Goal: Task Accomplishment & Management: Complete application form

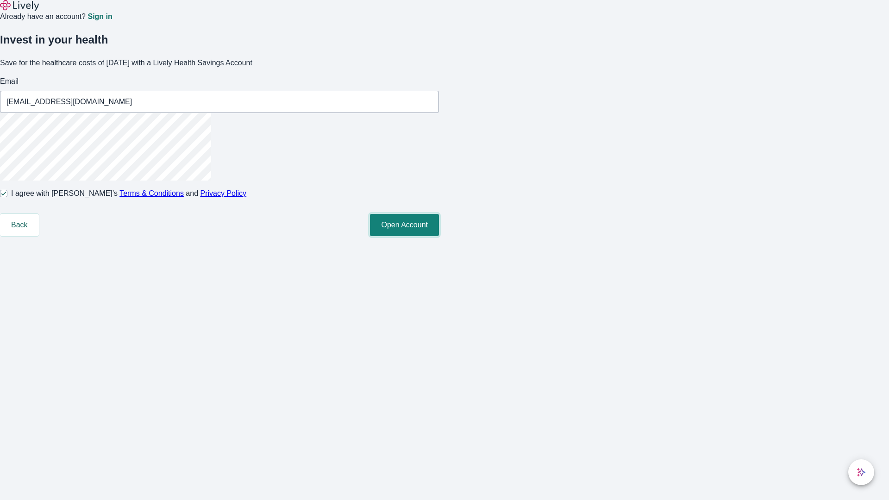
click at [439, 236] on button "Open Account" at bounding box center [404, 225] width 69 height 22
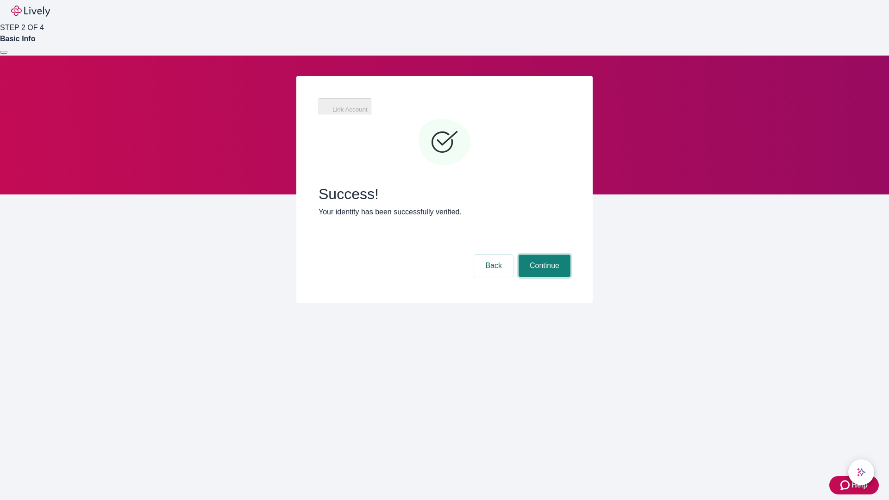
click at [543, 255] on button "Continue" at bounding box center [545, 266] width 52 height 22
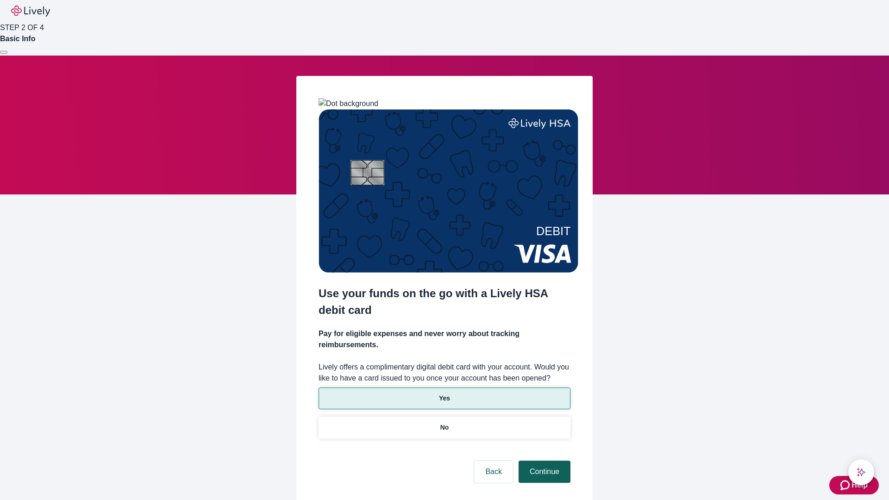
click at [444, 423] on p "No" at bounding box center [444, 428] width 9 height 10
click at [543, 461] on button "Continue" at bounding box center [545, 472] width 52 height 22
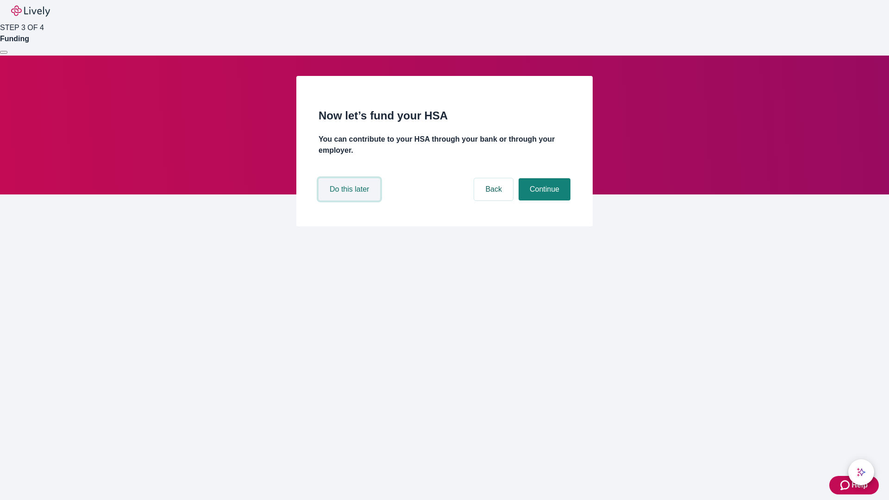
click at [351, 201] on button "Do this later" at bounding box center [350, 189] width 62 height 22
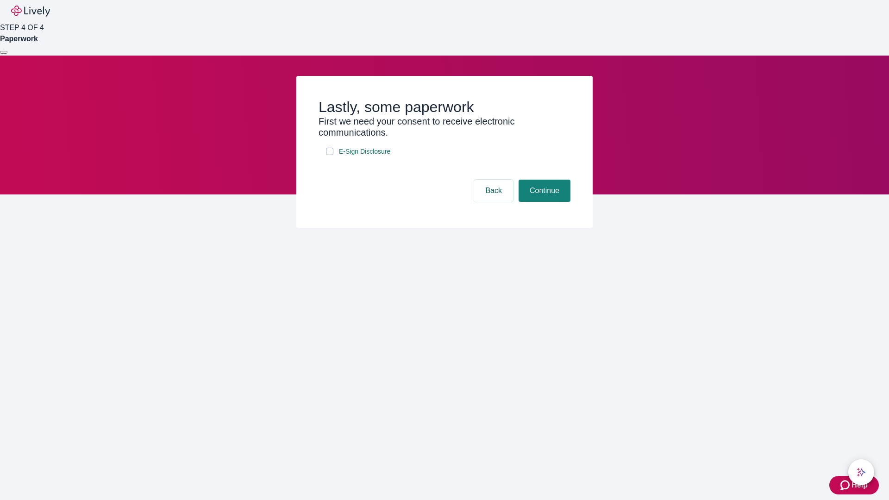
click at [330, 155] on input "E-Sign Disclosure" at bounding box center [329, 151] width 7 height 7
checkbox input "true"
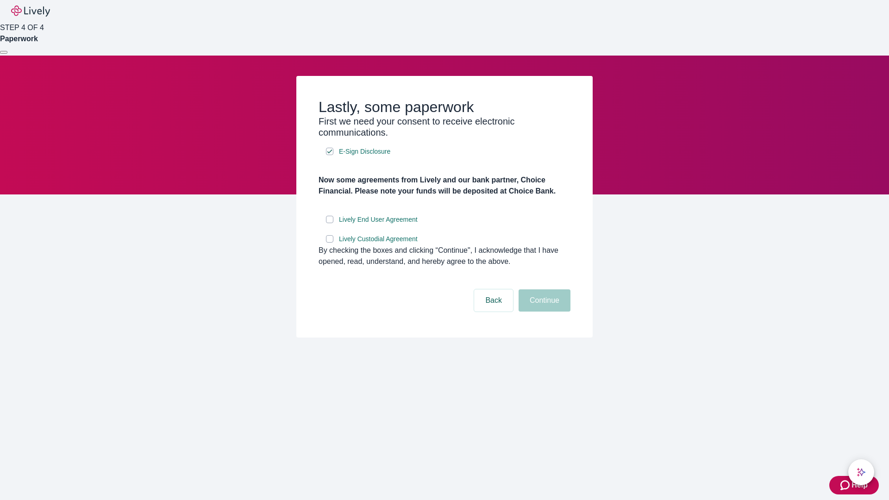
click at [330, 223] on input "Lively End User Agreement" at bounding box center [329, 219] width 7 height 7
checkbox input "true"
click at [330, 243] on input "Lively Custodial Agreement" at bounding box center [329, 238] width 7 height 7
checkbox input "true"
click at [543, 312] on button "Continue" at bounding box center [545, 300] width 52 height 22
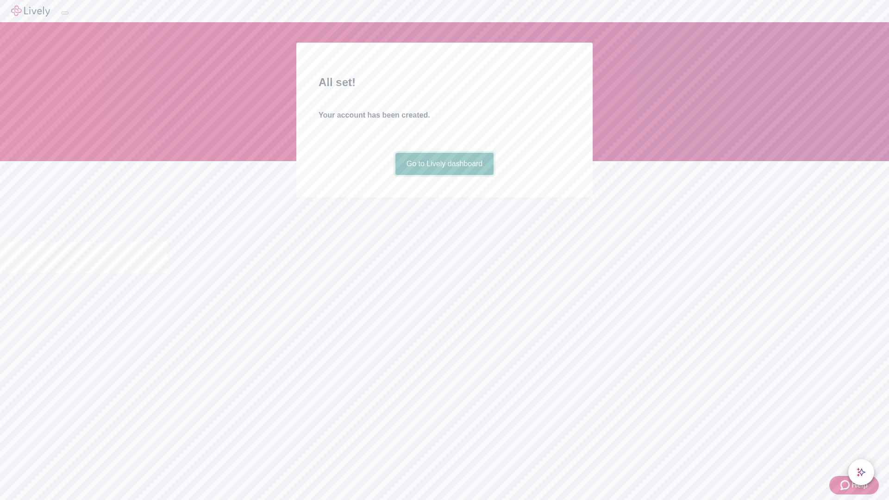
click at [444, 175] on link "Go to Lively dashboard" at bounding box center [445, 164] width 99 height 22
